Goal: Task Accomplishment & Management: Manage account settings

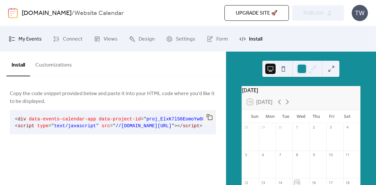
click at [34, 41] on span "My Events" at bounding box center [29, 39] width 23 height 10
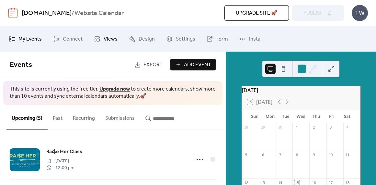
click at [97, 39] on icon at bounding box center [97, 39] width 6 height 6
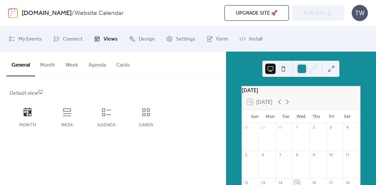
click at [48, 61] on button "Month" at bounding box center [47, 64] width 25 height 24
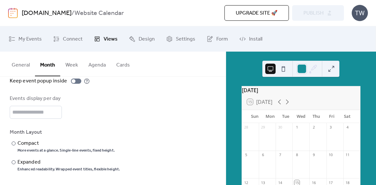
scroll to position [89, 0]
click at [19, 144] on div "Compact" at bounding box center [65, 144] width 96 height 8
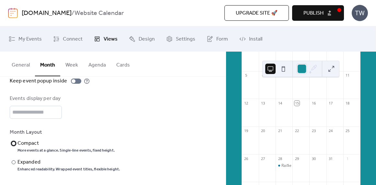
scroll to position [79, 0]
click at [337, 68] on div at bounding box center [300, 69] width 77 height 16
click at [332, 69] on button at bounding box center [331, 68] width 10 height 10
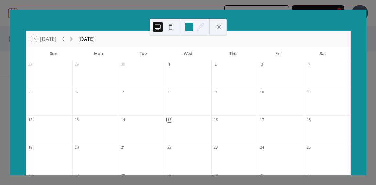
scroll to position [0, 0]
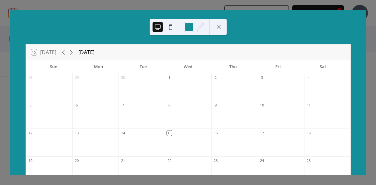
click at [222, 27] on button at bounding box center [218, 27] width 10 height 10
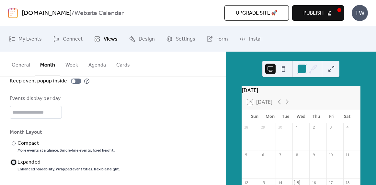
click at [18, 165] on div "Expanded" at bounding box center [67, 162] width 101 height 8
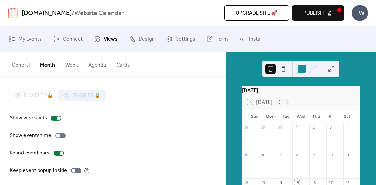
click at [73, 66] on button "Week" at bounding box center [71, 64] width 23 height 24
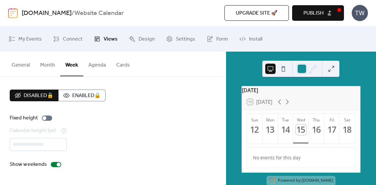
click at [89, 65] on button "Agenda" at bounding box center [97, 64] width 28 height 24
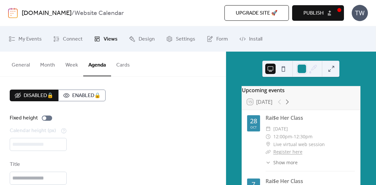
click at [118, 67] on button "Cards" at bounding box center [123, 64] width 24 height 24
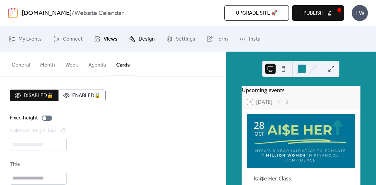
click at [136, 38] on link "Design" at bounding box center [142, 39] width 36 height 20
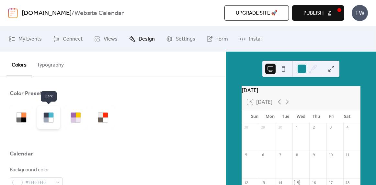
click at [43, 117] on div at bounding box center [48, 117] width 10 height 10
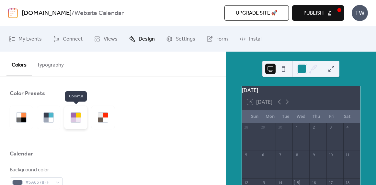
click at [77, 123] on div at bounding box center [75, 117] width 23 height 23
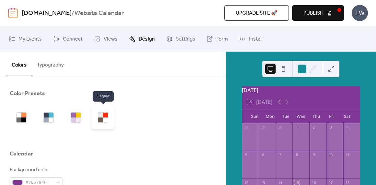
click at [99, 124] on div at bounding box center [102, 117] width 23 height 23
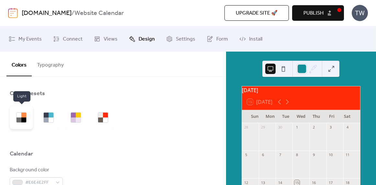
click at [15, 121] on div at bounding box center [21, 117] width 23 height 23
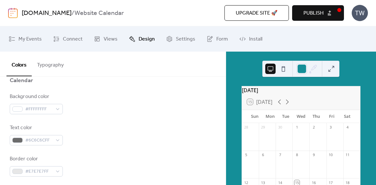
scroll to position [74, 0]
click at [55, 139] on div "#6C6C6CFF" at bounding box center [36, 139] width 53 height 10
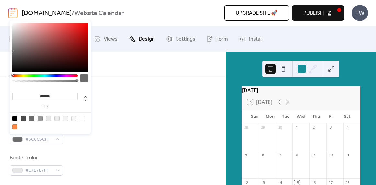
click at [117, 130] on div "Text color #6C6C6CFF" at bounding box center [113, 133] width 206 height 21
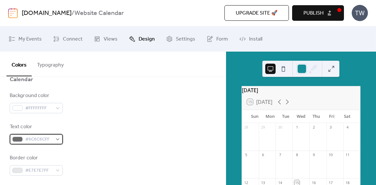
click at [46, 137] on span "#6C6C6CFF" at bounding box center [38, 139] width 27 height 8
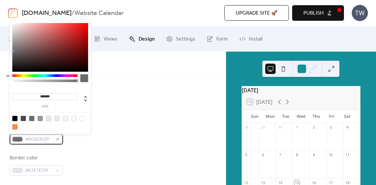
click at [39, 140] on span "#6C6C6CFF" at bounding box center [38, 139] width 27 height 8
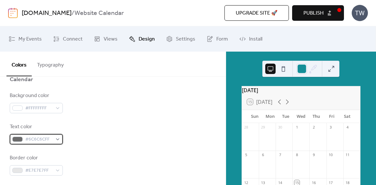
click at [39, 140] on span "#6C6C6CFF" at bounding box center [38, 139] width 27 height 8
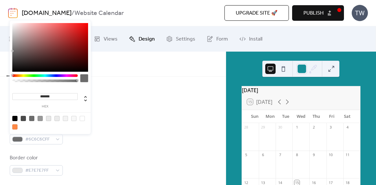
click at [48, 95] on input "*******" at bounding box center [44, 96] width 65 height 7
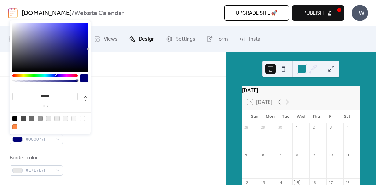
type input "*******"
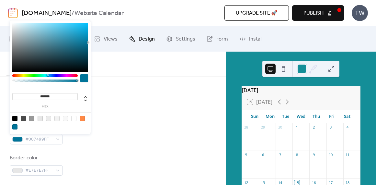
click at [122, 99] on div "Background color #FFFFFFFF" at bounding box center [113, 102] width 206 height 21
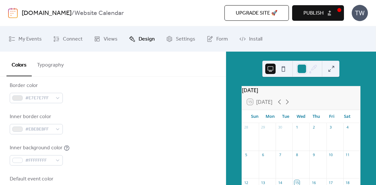
scroll to position [150, 0]
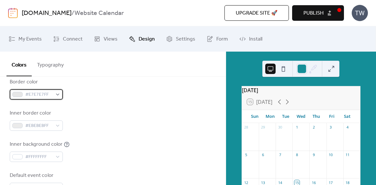
click at [51, 97] on span "#E7E7E7FF" at bounding box center [38, 95] width 27 height 8
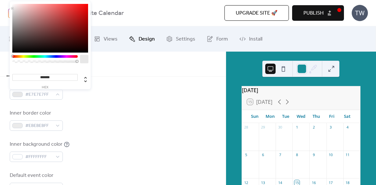
click at [95, 101] on div "Background color #FFFFFFFF Text color #007499FF Border color #E7E7E7FF Inner bo…" at bounding box center [113, 104] width 206 height 177
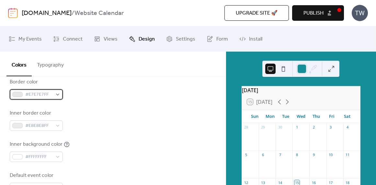
click at [60, 97] on div "#E7E7E7FF" at bounding box center [36, 94] width 53 height 10
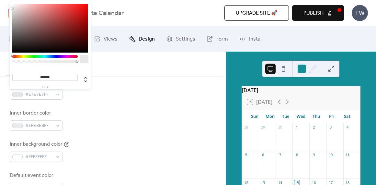
click at [80, 111] on div "Inner border color #EBEBEBFF" at bounding box center [113, 119] width 206 height 21
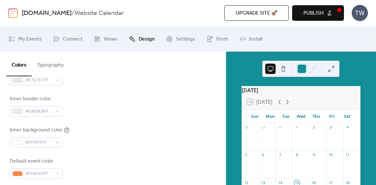
scroll to position [165, 0]
click at [51, 110] on span "#EBEBEBFF" at bounding box center [38, 111] width 27 height 8
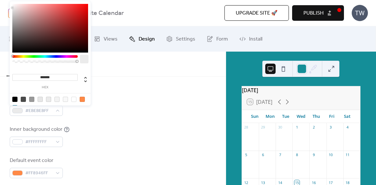
click at [52, 76] on input "*******" at bounding box center [44, 77] width 65 height 7
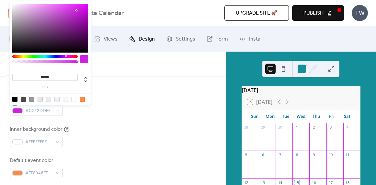
type input "*******"
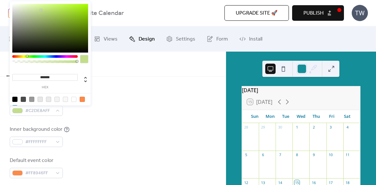
click at [137, 88] on div "Background color #FFFFFFFF Text color #007499FF Border color #E7E7E7FF Inner bo…" at bounding box center [113, 89] width 206 height 177
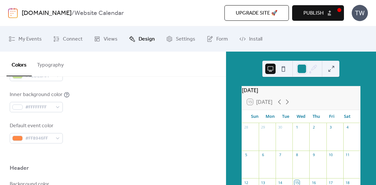
scroll to position [199, 0]
click at [57, 106] on div "#FFFFFFFF" at bounding box center [36, 107] width 53 height 10
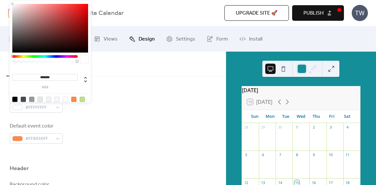
click at [100, 120] on div "Background color #FFFFFFFF Text color #007499FF Border color #E7E7E7FF Inner bo…" at bounding box center [113, 55] width 206 height 177
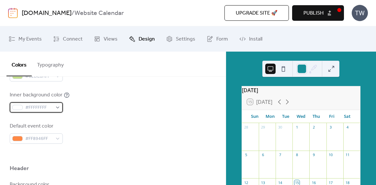
click at [48, 108] on span "#FFFFFFFF" at bounding box center [38, 108] width 27 height 8
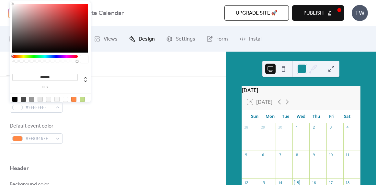
click at [51, 75] on input "*******" at bounding box center [44, 77] width 65 height 7
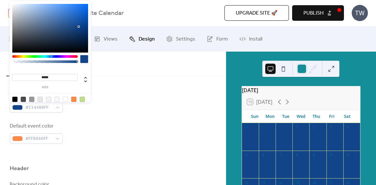
type input "******"
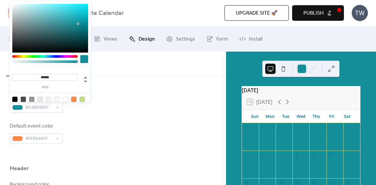
click at [103, 89] on div "Background color #FFFFFFFF Text color #007499FF Border color #E7E7E7FF Inner bo…" at bounding box center [113, 55] width 206 height 177
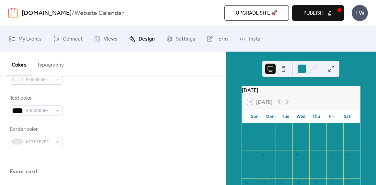
scroll to position [306, 0]
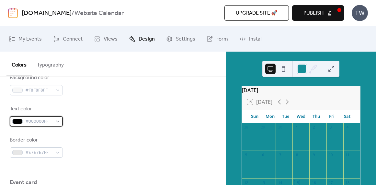
click at [41, 122] on span "#000000FF" at bounding box center [38, 122] width 27 height 8
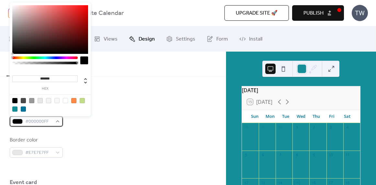
click at [41, 122] on span "#000000FF" at bounding box center [38, 122] width 27 height 8
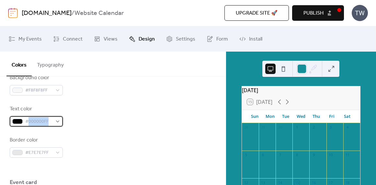
click at [41, 122] on span "#000000FF" at bounding box center [38, 122] width 27 height 8
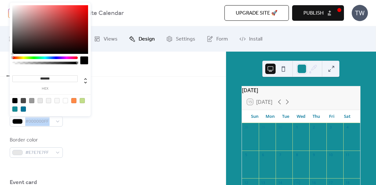
click at [94, 125] on div "Text color #000000FF" at bounding box center [113, 115] width 206 height 21
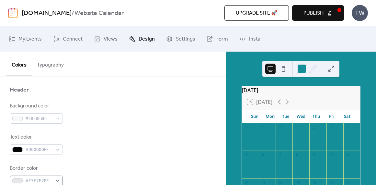
scroll to position [264, 0]
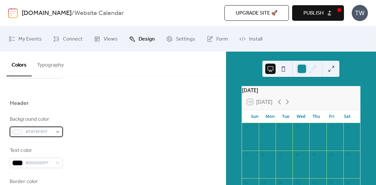
click at [38, 135] on span "#F8F8F8FF" at bounding box center [38, 132] width 27 height 8
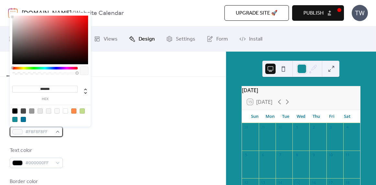
click at [38, 135] on span "#F8F8F8FF" at bounding box center [38, 132] width 27 height 8
click at [96, 153] on div "Text color #000000FF" at bounding box center [113, 156] width 206 height 21
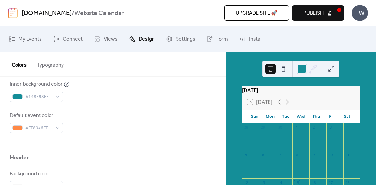
scroll to position [206, 0]
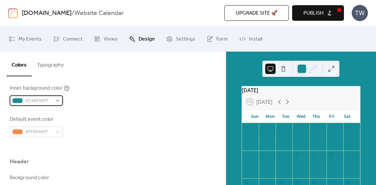
click at [43, 103] on span "#148E98FF" at bounding box center [38, 101] width 27 height 8
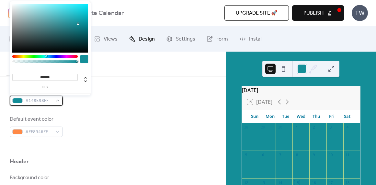
click at [43, 103] on span "#148E98FF" at bounding box center [38, 101] width 27 height 8
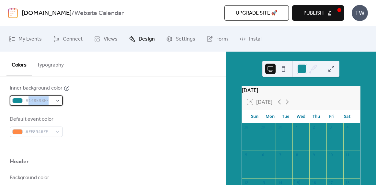
click at [43, 103] on span "#148E98FF" at bounding box center [38, 101] width 27 height 8
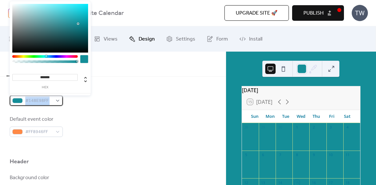
click at [43, 103] on span "#148E98FF" at bounding box center [38, 101] width 27 height 8
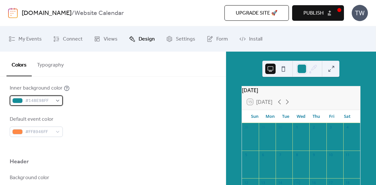
click at [43, 103] on span "#148E98FF" at bounding box center [38, 101] width 27 height 8
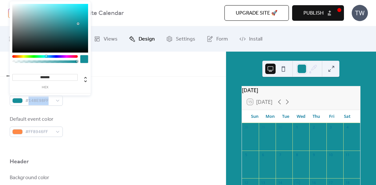
click at [47, 78] on input "*******" at bounding box center [44, 77] width 65 height 7
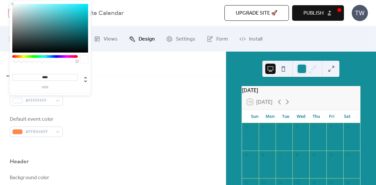
type input "*****"
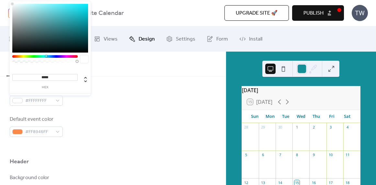
click at [152, 101] on div "Inner background color #FFFFFFFF" at bounding box center [113, 94] width 206 height 21
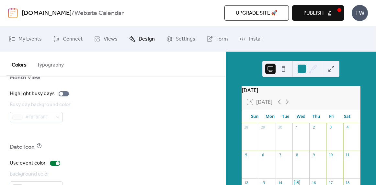
scroll to position [462, 0]
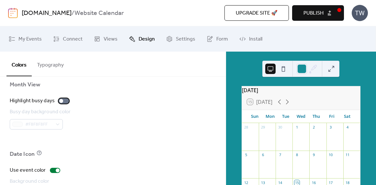
click at [61, 100] on div at bounding box center [61, 101] width 4 height 4
click at [62, 100] on div at bounding box center [64, 100] width 10 height 5
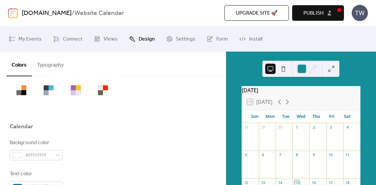
scroll to position [0, 0]
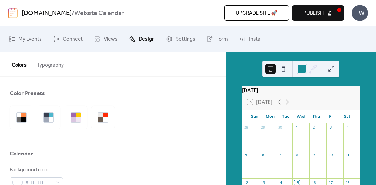
click at [53, 62] on button "Typography" at bounding box center [50, 64] width 37 height 24
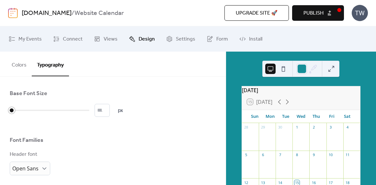
click at [32, 110] on div at bounding box center [50, 110] width 80 height 10
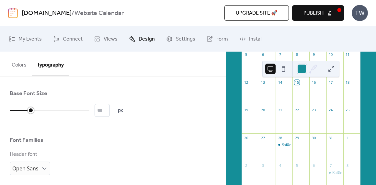
type input "*"
drag, startPoint x: 30, startPoint y: 110, endPoint x: 0, endPoint y: 108, distance: 29.9
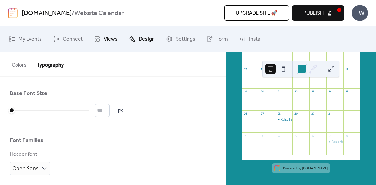
click at [111, 48] on link "Views" at bounding box center [105, 39] width 33 height 20
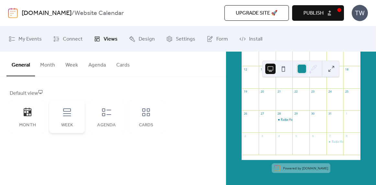
click at [67, 107] on icon at bounding box center [67, 112] width 10 height 10
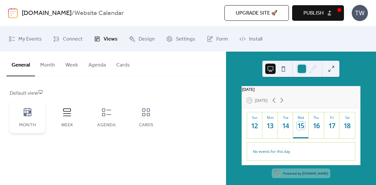
click at [34, 113] on div "Month" at bounding box center [28, 116] width 36 height 32
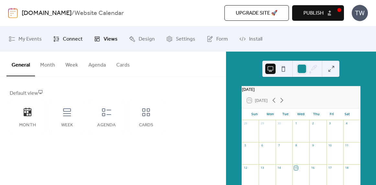
click at [66, 37] on span "Connect" at bounding box center [73, 39] width 20 height 10
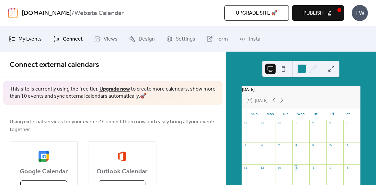
click at [16, 41] on link "My Events" at bounding box center [25, 39] width 43 height 20
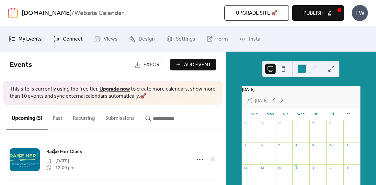
click at [63, 39] on span "Connect" at bounding box center [73, 39] width 20 height 10
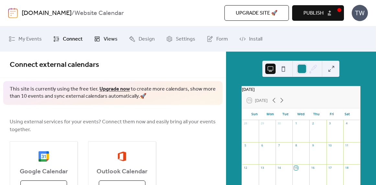
click at [108, 39] on span "Views" at bounding box center [111, 39] width 14 height 10
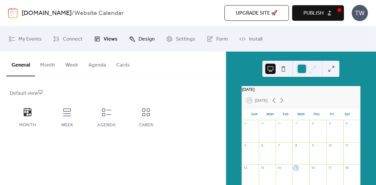
click at [129, 39] on icon at bounding box center [132, 39] width 6 height 6
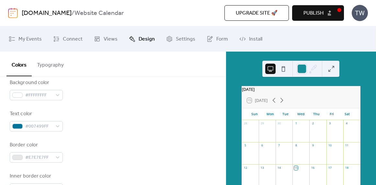
scroll to position [86, 0]
click at [52, 157] on span "#E7E7E7FF" at bounding box center [38, 158] width 27 height 8
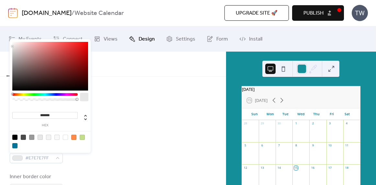
click at [15, 145] on div at bounding box center [14, 145] width 5 height 5
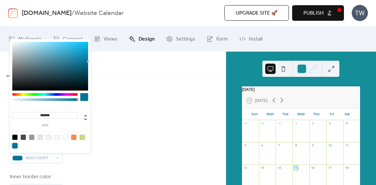
click at [25, 138] on div at bounding box center [23, 136] width 5 height 5
click at [14, 137] on div at bounding box center [14, 136] width 5 height 5
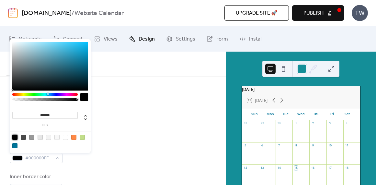
click at [22, 137] on div at bounding box center [23, 136] width 5 height 5
click at [30, 138] on div at bounding box center [31, 136] width 5 height 5
type input "*******"
click at [126, 144] on div "Border color #999999FF" at bounding box center [113, 152] width 206 height 21
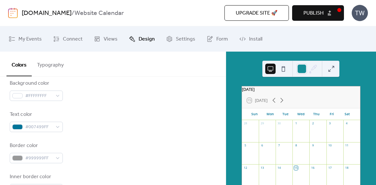
click at [126, 144] on div "Border color #999999FF" at bounding box center [113, 152] width 206 height 21
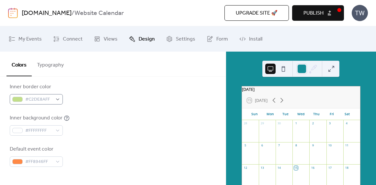
scroll to position [176, 0]
click at [61, 134] on div "#FFFFFFFF" at bounding box center [36, 130] width 53 height 10
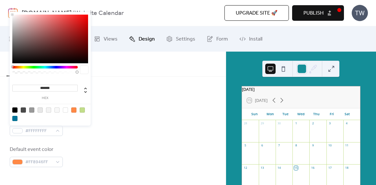
click at [88, 146] on div "Default event color #FF8946FF" at bounding box center [113, 155] width 206 height 21
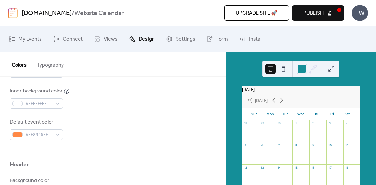
scroll to position [206, 0]
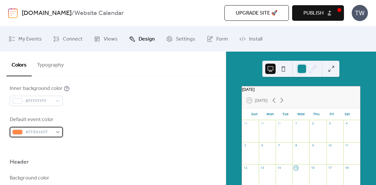
click at [59, 131] on div "#FF8946FF" at bounding box center [36, 132] width 53 height 10
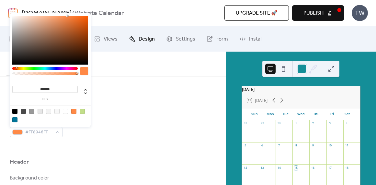
click at [99, 150] on div at bounding box center [113, 147] width 206 height 21
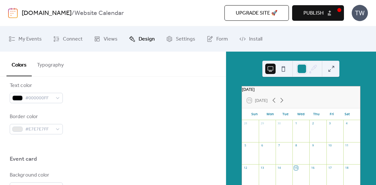
scroll to position [327, 0]
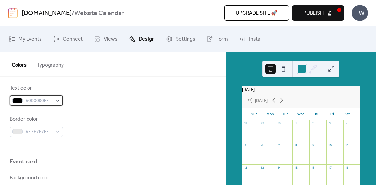
click at [51, 99] on span "#000000FF" at bounding box center [38, 101] width 27 height 8
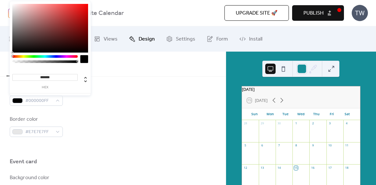
click at [51, 77] on input "*******" at bounding box center [44, 77] width 65 height 7
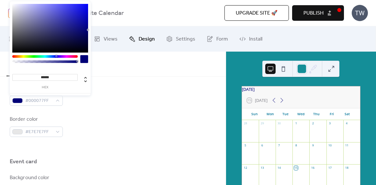
type input "*******"
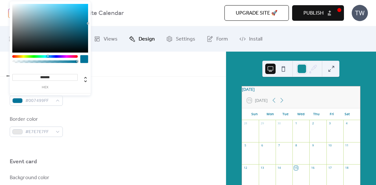
click at [142, 100] on div "Text color #007499FF" at bounding box center [113, 94] width 206 height 21
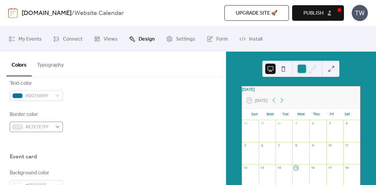
scroll to position [332, 0]
click at [51, 124] on span "#E7E7E7FF" at bounding box center [38, 127] width 27 height 8
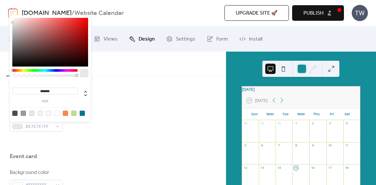
click at [75, 112] on div at bounding box center [73, 112] width 5 height 5
type input "*******"
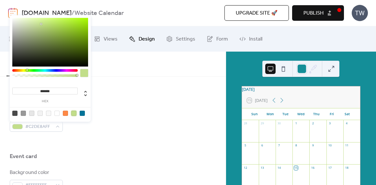
click at [156, 86] on div "Text color #007499FF" at bounding box center [113, 89] width 206 height 21
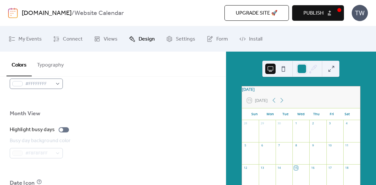
scroll to position [434, 0]
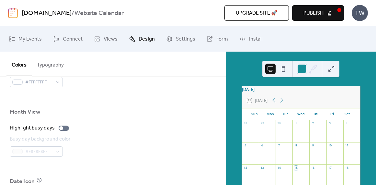
click at [179, 114] on div "Month View" at bounding box center [113, 113] width 206 height 11
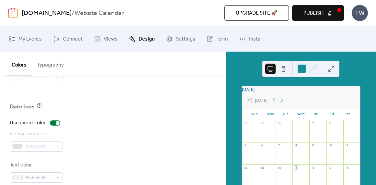
scroll to position [520, 0]
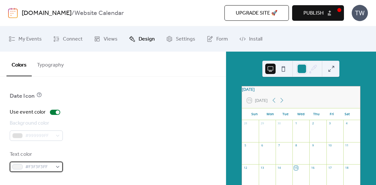
click at [56, 167] on div "#F3F3F3FF" at bounding box center [36, 166] width 53 height 10
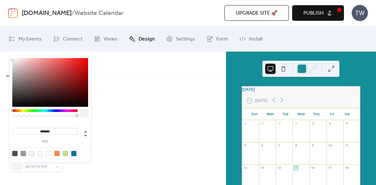
click at [75, 153] on div at bounding box center [73, 153] width 5 height 5
type input "*******"
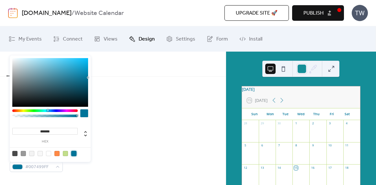
click at [146, 148] on div "Use event color Background color #999999FF Text color #007499FF" at bounding box center [113, 139] width 206 height 63
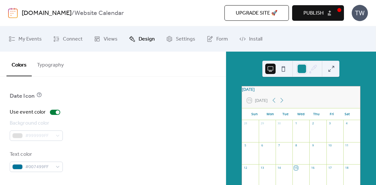
click at [146, 148] on div "Use event color Background color #999999FF Text color #007499FF" at bounding box center [113, 139] width 206 height 63
click at [137, 109] on div "Use event color" at bounding box center [113, 113] width 206 height 8
